Goal: Task Accomplishment & Management: Manage account settings

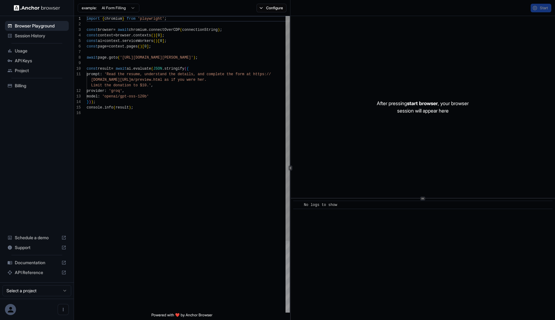
scroll to position [55, 0]
click at [30, 59] on span "API Keys" at bounding box center [40, 61] width 51 height 6
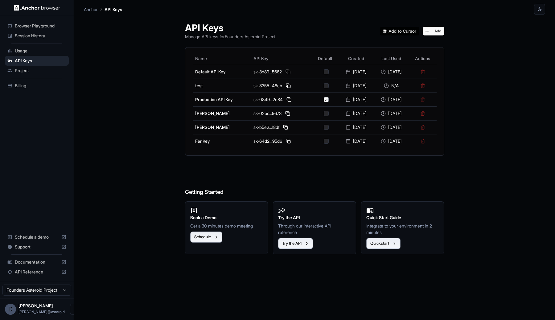
click at [121, 158] on div "API Keys Manage API keys for Founders Asteroid Project Add Name API Key Default…" at bounding box center [314, 167] width 461 height 305
